Goal: Navigation & Orientation: Find specific page/section

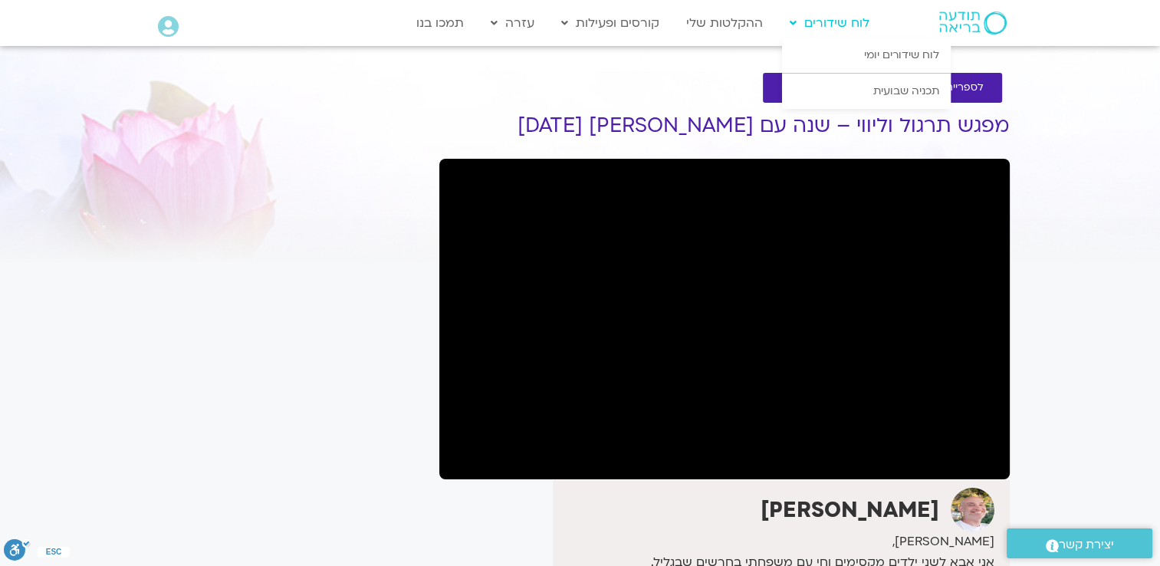
click at [816, 23] on link "לוח שידורים" at bounding box center [829, 22] width 95 height 29
click at [920, 61] on link "לוח שידורים יומי" at bounding box center [866, 55] width 169 height 35
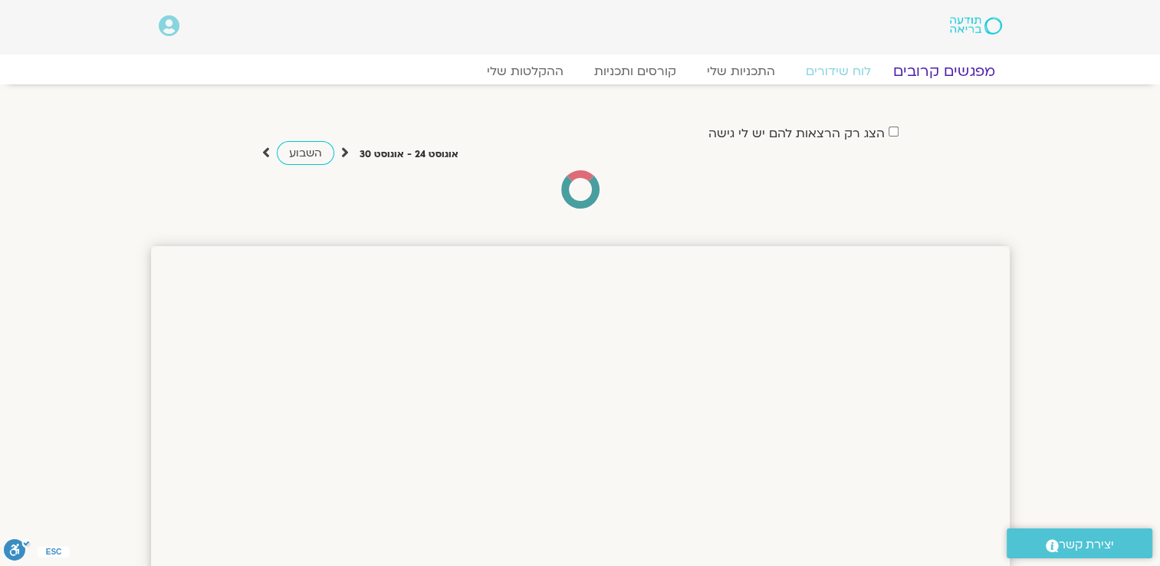
click at [962, 75] on link "מפגשים קרובים" at bounding box center [943, 71] width 139 height 18
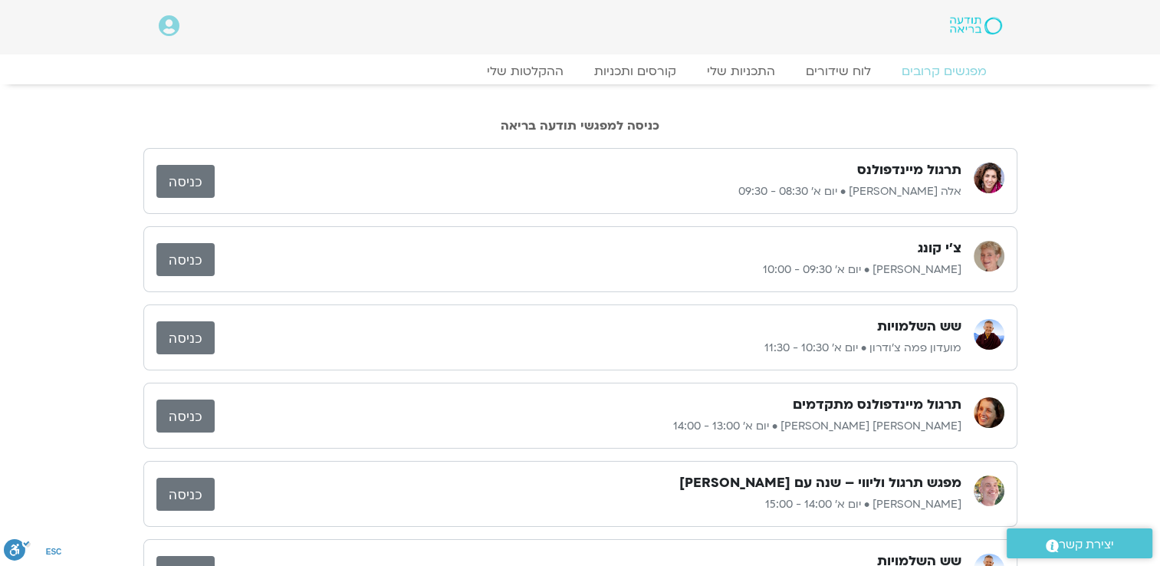
click at [210, 180] on link "כניסה" at bounding box center [185, 181] width 58 height 33
